Goal: Information Seeking & Learning: Learn about a topic

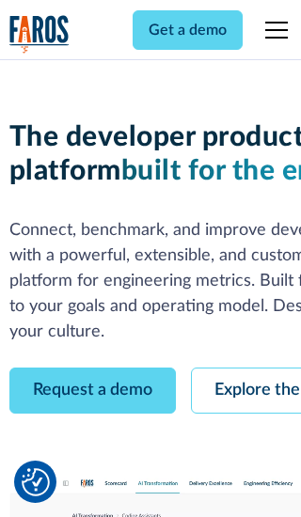
scroll to position [107, 0]
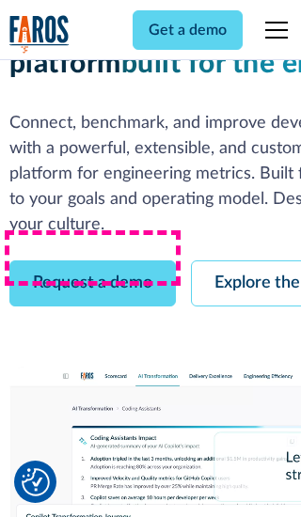
click at [92, 260] on link "Request a demo" at bounding box center [92, 283] width 166 height 46
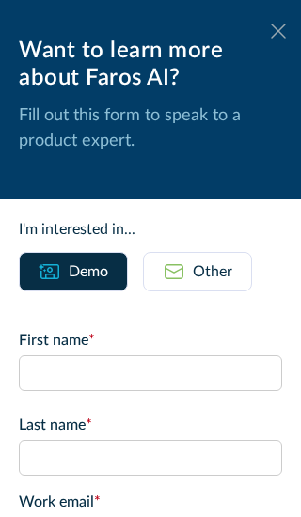
click at [278, 31] on icon at bounding box center [278, 31] width 15 height 14
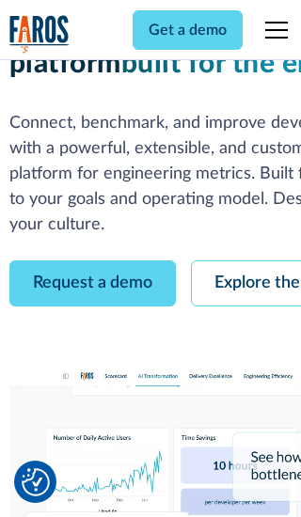
click at [245, 260] on link "Explore the platform" at bounding box center [291, 283] width 200 height 46
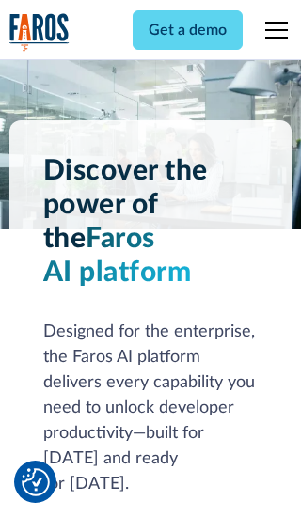
scroll to position [14125, 0]
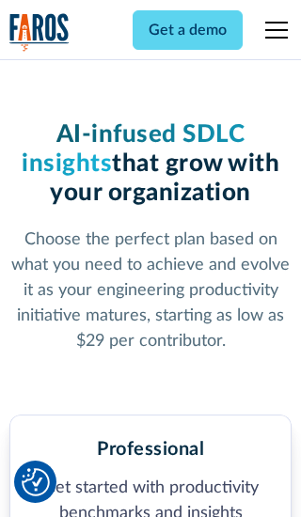
scroll to position [2914, 0]
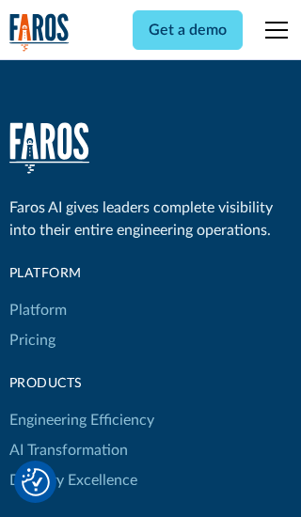
click at [37, 295] on link "Platform" at bounding box center [37, 310] width 57 height 30
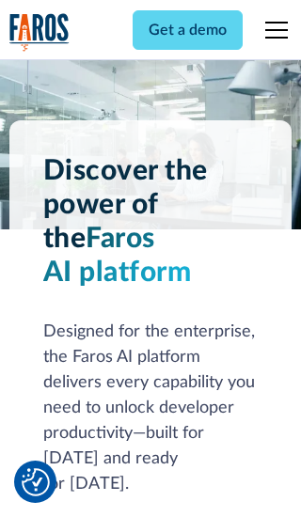
scroll to position [14729, 0]
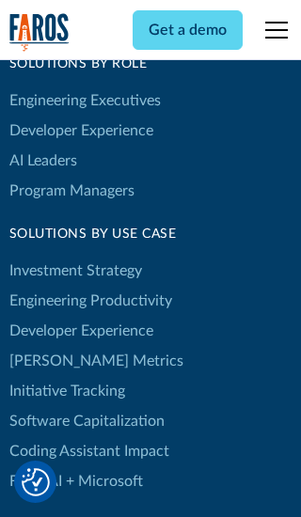
scroll to position [11625, 0]
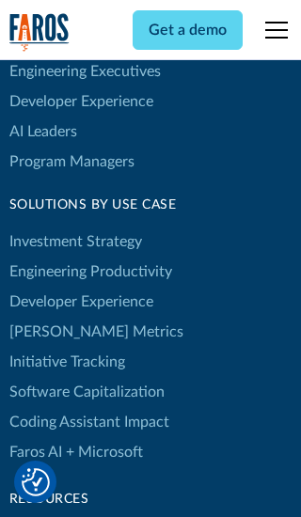
click at [56, 317] on link "[PERSON_NAME] Metrics" at bounding box center [96, 332] width 174 height 30
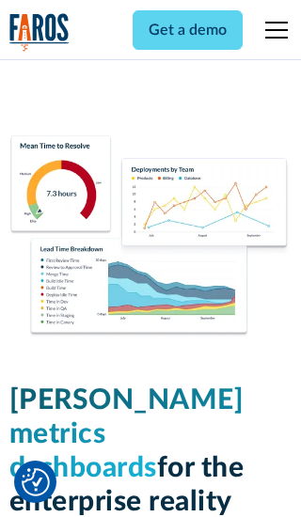
scroll to position [8234, 0]
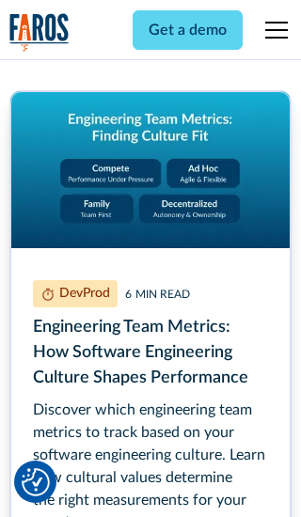
scroll to position [8521, 0]
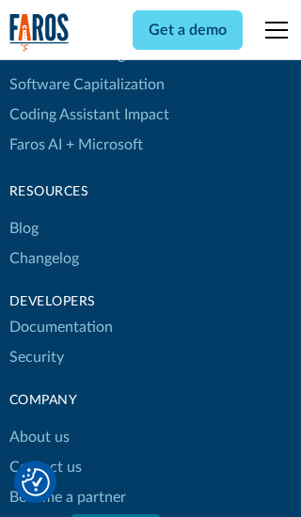
click at [43, 259] on link "Changelog" at bounding box center [44, 259] width 70 height 30
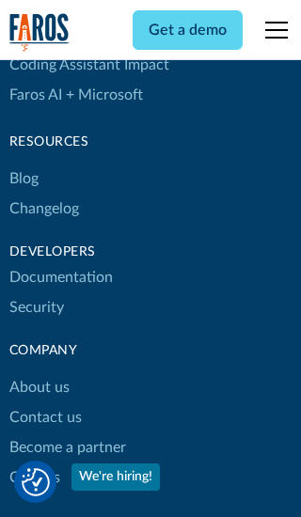
click at [39, 372] on link "About us" at bounding box center [39, 387] width 60 height 30
